Goal: Task Accomplishment & Management: Use online tool/utility

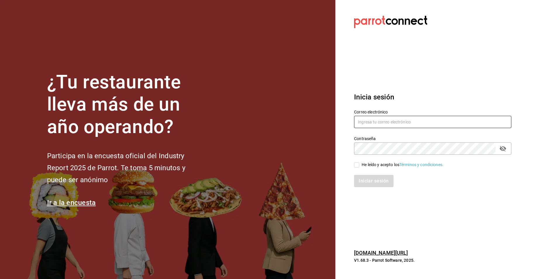
type input "[EMAIL_ADDRESS][DOMAIN_NAME]"
click at [359, 163] on input "He leído y acepto los Términos y condiciones." at bounding box center [356, 164] width 5 height 5
checkbox input "true"
click at [368, 177] on button "Iniciar sesión" at bounding box center [374, 181] width 40 height 12
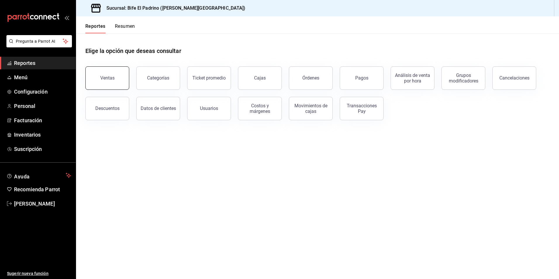
click at [123, 83] on button "Ventas" at bounding box center [107, 77] width 44 height 23
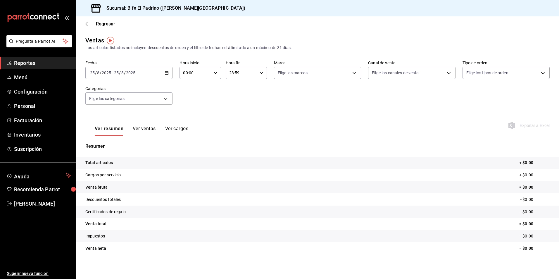
click at [167, 71] on icon "button" at bounding box center [167, 73] width 4 height 4
click at [116, 140] on span "Rango de fechas" at bounding box center [112, 143] width 45 height 6
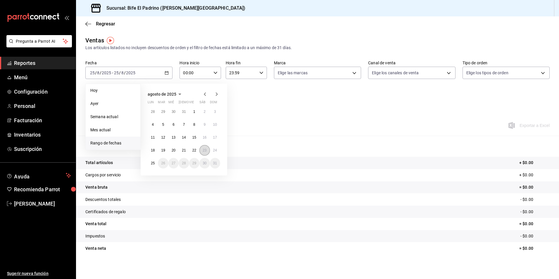
click at [203, 152] on abbr "23" at bounding box center [205, 150] width 4 height 4
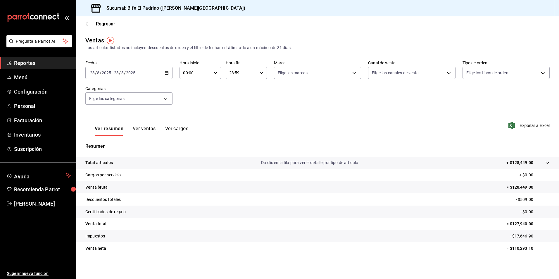
click at [214, 72] on icon "button" at bounding box center [216, 73] width 4 height 4
click at [194, 116] on span "02" at bounding box center [188, 116] width 11 height 5
type input "02:00"
click at [269, 87] on div at bounding box center [279, 139] width 559 height 279
click at [260, 73] on icon "button" at bounding box center [261, 73] width 4 height 4
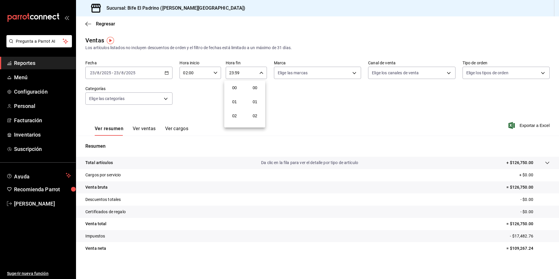
scroll to position [796, 0]
click at [236, 93] on span "21" at bounding box center [234, 92] width 11 height 5
type input "21:59"
click at [236, 93] on span "12" at bounding box center [234, 94] width 11 height 5
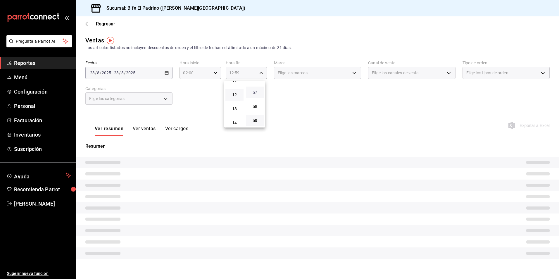
click at [251, 94] on span "57" at bounding box center [255, 92] width 11 height 5
type input "12:57"
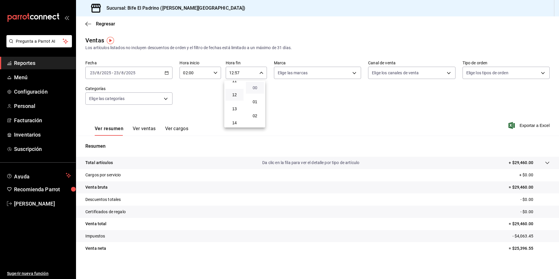
click at [260, 87] on span "00" at bounding box center [255, 87] width 11 height 5
type input "12:00"
click at [137, 148] on div at bounding box center [279, 139] width 559 height 279
click at [110, 162] on p "Total artículos" at bounding box center [98, 163] width 27 height 6
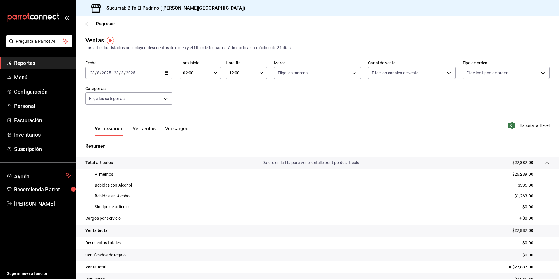
click at [216, 73] on icon "button" at bounding box center [216, 73] width 4 height 4
click at [193, 102] on span "03" at bounding box center [188, 101] width 11 height 5
type input "03:00"
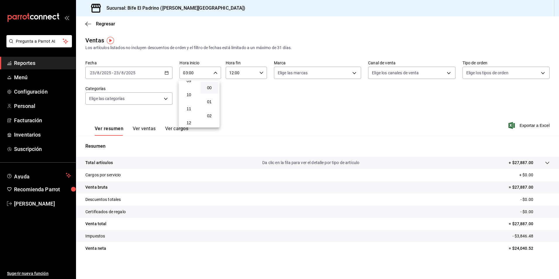
scroll to position [145, 0]
click at [193, 112] on span "12" at bounding box center [188, 111] width 11 height 5
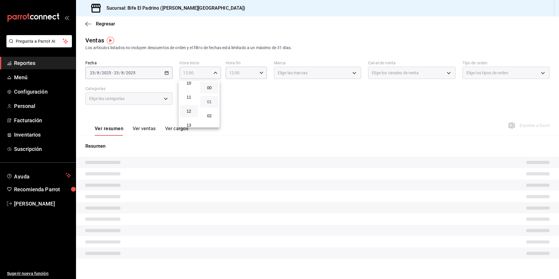
click at [208, 103] on span "01" at bounding box center [209, 101] width 11 height 5
type input "12:01"
click at [269, 91] on div at bounding box center [279, 139] width 559 height 279
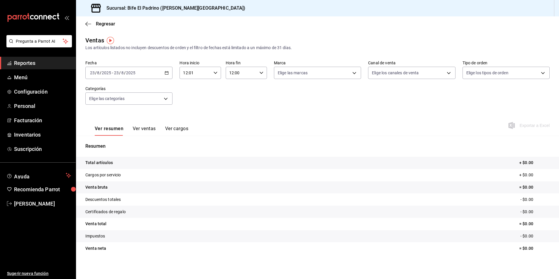
click at [260, 73] on \(Stroke\) "button" at bounding box center [262, 73] width 4 height 2
click at [236, 106] on button "13" at bounding box center [235, 102] width 18 height 12
type input "13:00"
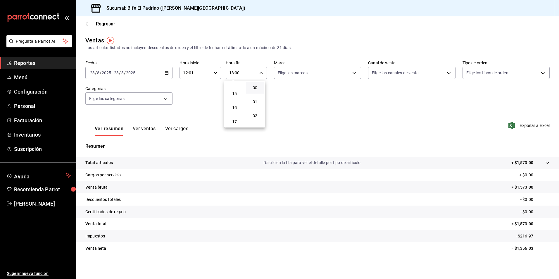
scroll to position [215, 0]
click at [241, 115] on button "17" at bounding box center [235, 111] width 18 height 12
type input "17:00"
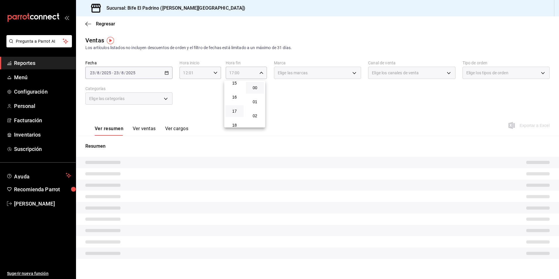
click at [297, 99] on div at bounding box center [279, 139] width 559 height 279
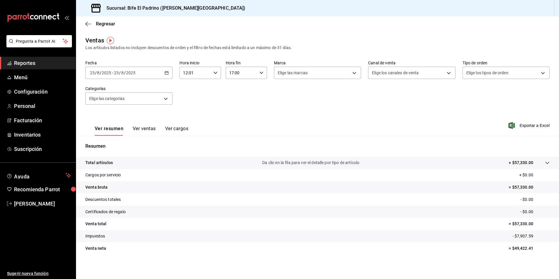
click at [97, 166] on p "Total artículos" at bounding box center [98, 163] width 27 height 6
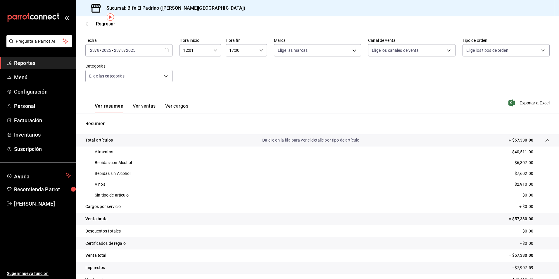
scroll to position [23, 0]
drag, startPoint x: 348, startPoint y: 113, endPoint x: 342, endPoint y: 111, distance: 6.5
click at [345, 112] on div "Ventas Los artículos listados no incluyen descuentos de orden y el filtro de fe…" at bounding box center [317, 157] width 483 height 289
click at [214, 52] on div "12:01 Hora inicio" at bounding box center [200, 49] width 41 height 12
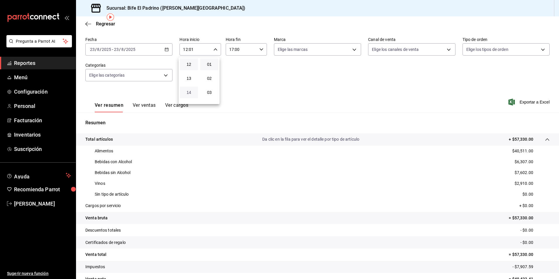
click at [189, 94] on span "14" at bounding box center [188, 92] width 11 height 5
type input "14:01"
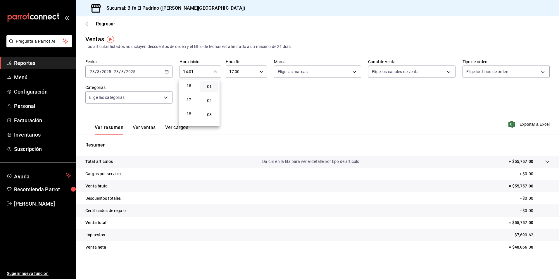
scroll to position [227, 0]
click at [190, 103] on button "17" at bounding box center [189, 98] width 18 height 12
type input "17:01"
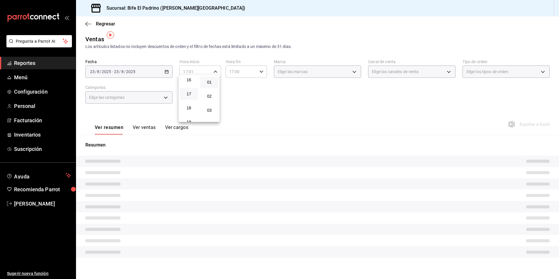
scroll to position [6, 0]
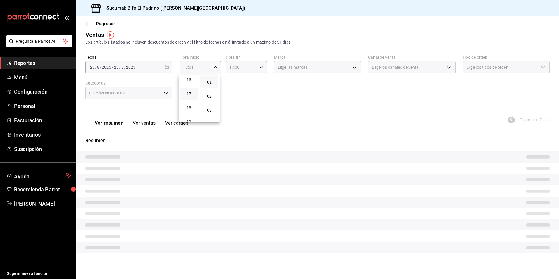
click at [248, 85] on div at bounding box center [279, 139] width 559 height 279
click at [261, 66] on icon "button" at bounding box center [261, 67] width 4 height 4
click at [236, 113] on button "19" at bounding box center [235, 110] width 18 height 12
type input "19:00"
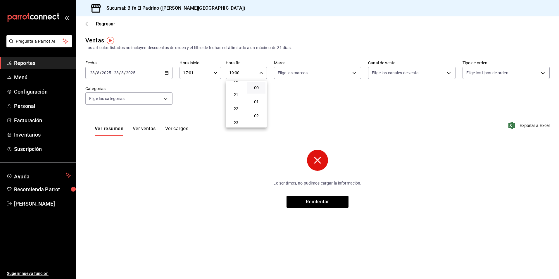
scroll to position [290, 0]
click at [235, 122] on span "23" at bounding box center [236, 120] width 11 height 5
click at [255, 111] on button "02" at bounding box center [257, 116] width 18 height 12
type input "23:02"
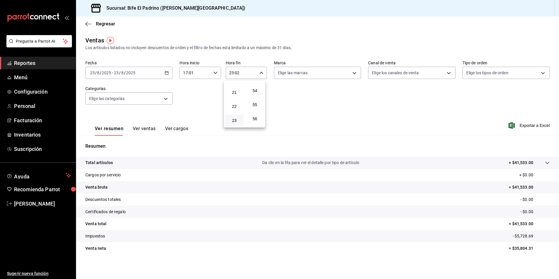
scroll to position [796, 0]
click at [257, 120] on span "59" at bounding box center [255, 120] width 11 height 5
type input "23:59"
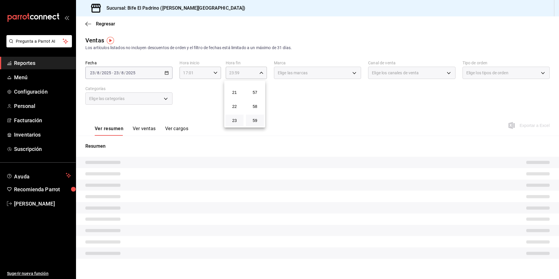
click at [349, 111] on div at bounding box center [279, 139] width 559 height 279
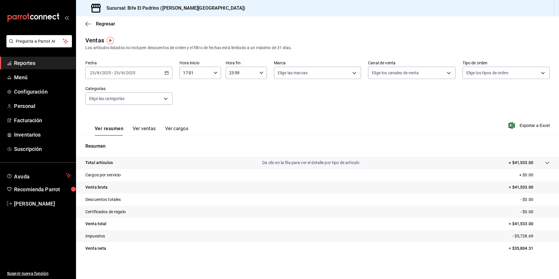
click at [109, 162] on p "Total artículos" at bounding box center [98, 163] width 27 height 6
